Goal: Download file/media

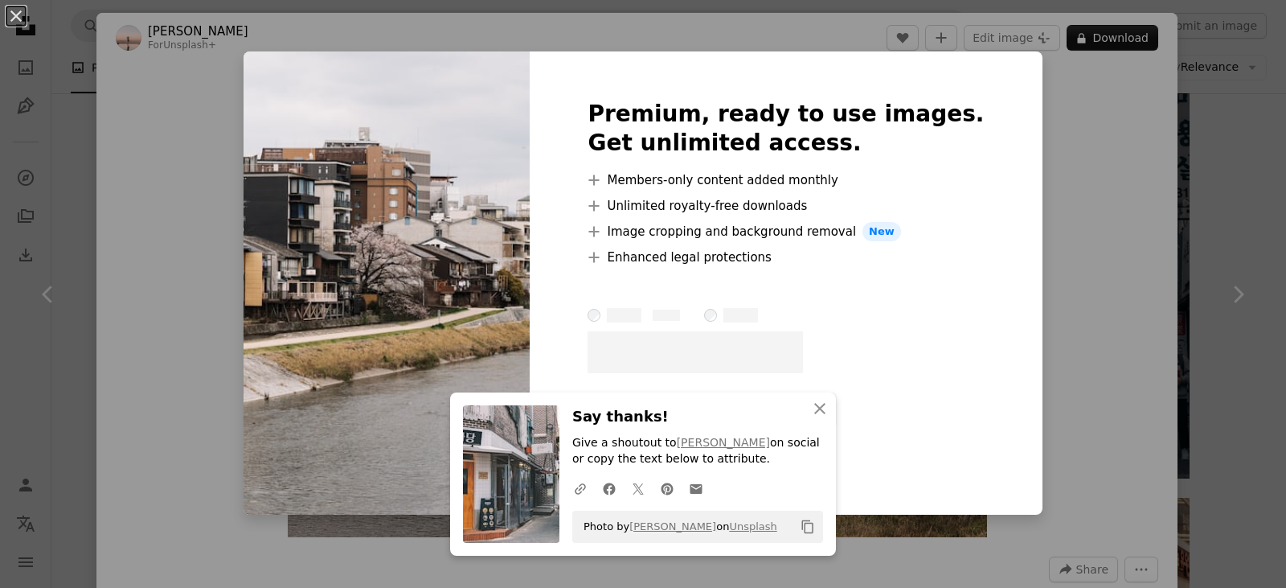
scroll to position [2379, 0]
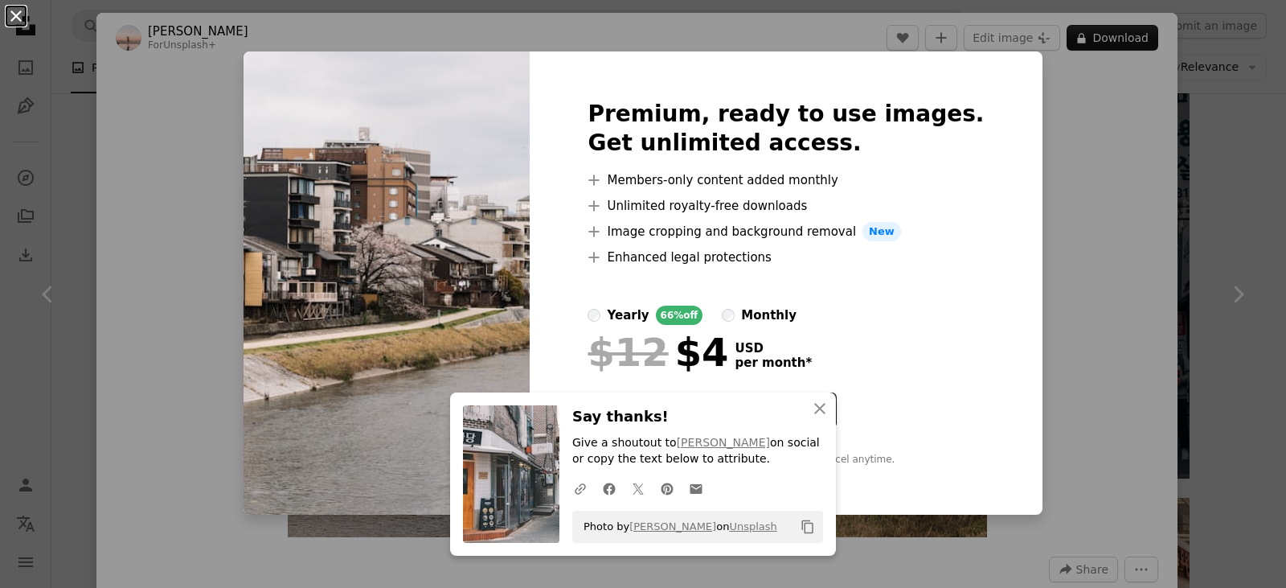
click at [13, 25] on button "An X shape" at bounding box center [15, 15] width 19 height 19
